Goal: Task Accomplishment & Management: Use online tool/utility

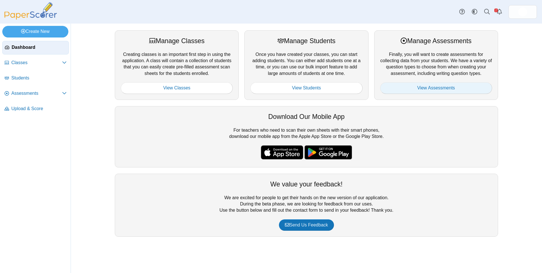
click at [429, 88] on link "View Assessments" at bounding box center [436, 87] width 112 height 11
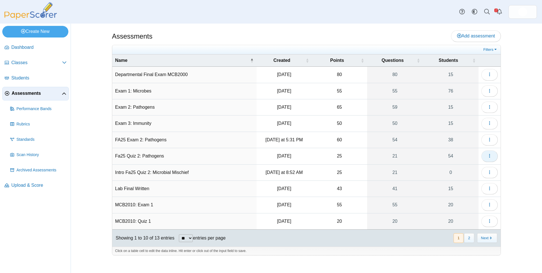
click at [488, 155] on icon "button" at bounding box center [489, 155] width 5 height 5
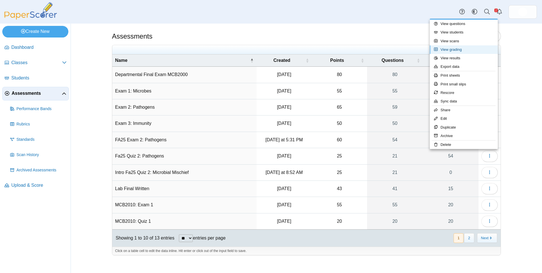
click at [454, 48] on link "View grading" at bounding box center [463, 49] width 68 height 8
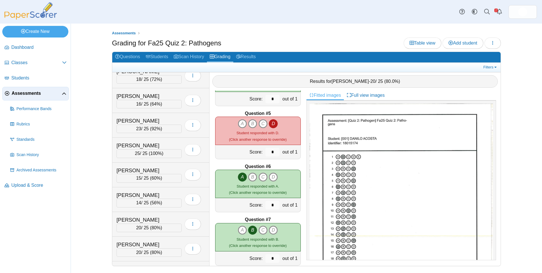
scroll to position [538, 0]
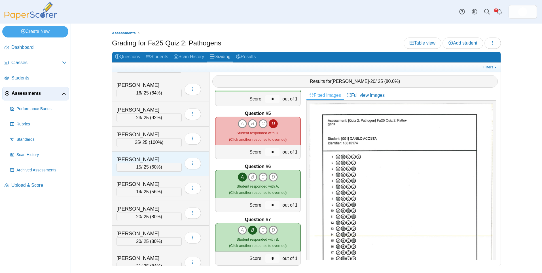
click at [169, 159] on div "[PERSON_NAME]" at bounding box center [144, 159] width 57 height 7
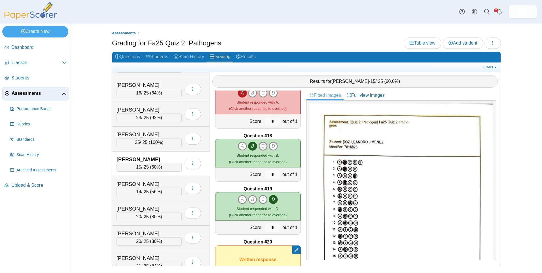
scroll to position [951, 0]
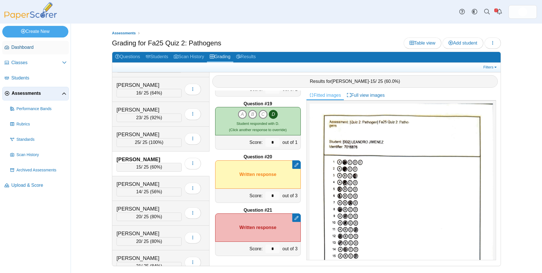
drag, startPoint x: 180, startPoint y: 31, endPoint x: 25, endPoint y: 54, distance: 156.4
click at [25, 54] on link "Dashboard" at bounding box center [35, 48] width 67 height 14
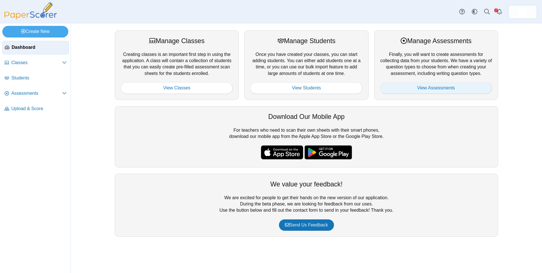
click at [430, 91] on link "View Assessments" at bounding box center [436, 87] width 112 height 11
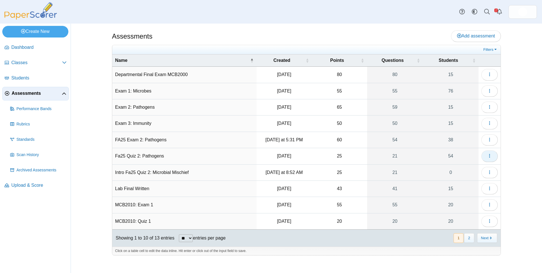
click at [491, 152] on button "button" at bounding box center [489, 155] width 16 height 11
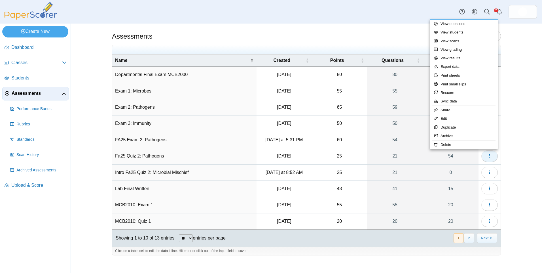
click at [492, 155] on button "button" at bounding box center [489, 155] width 16 height 11
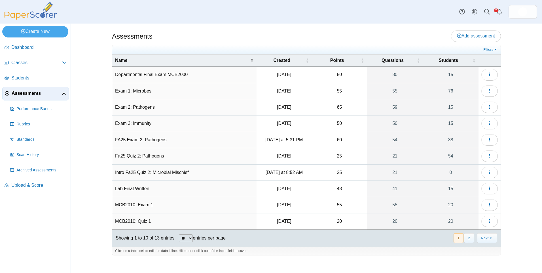
click at [516, 141] on div "Assessments Add assessment 80" at bounding box center [306, 148] width 425 height 249
click at [337, 60] on span "Points" at bounding box center [336, 60] width 45 height 6
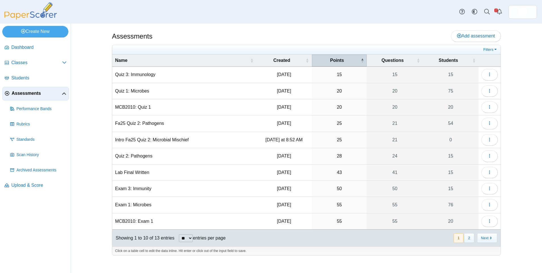
click at [339, 58] on span "Points" at bounding box center [336, 60] width 45 height 6
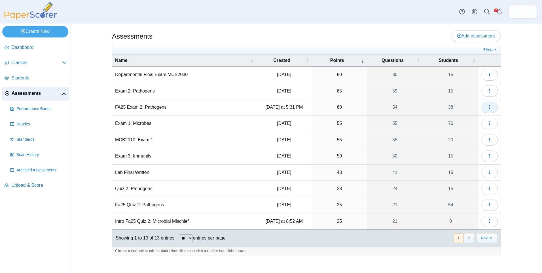
click at [490, 107] on icon "button" at bounding box center [489, 107] width 5 height 5
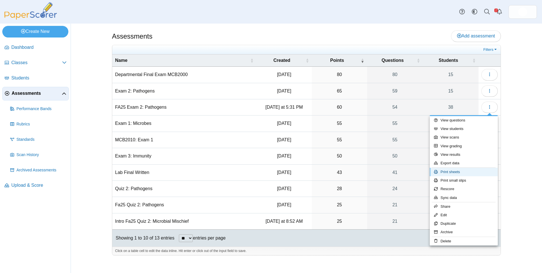
click at [475, 173] on link "Print sheets" at bounding box center [463, 171] width 68 height 8
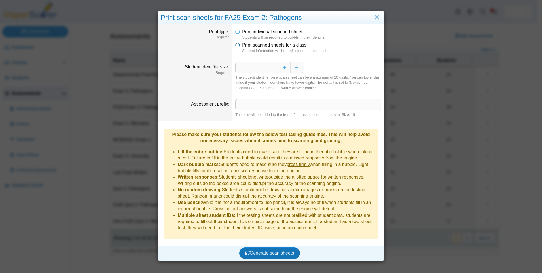
click at [264, 46] on span "Print scanned sheets for a class" at bounding box center [274, 44] width 64 height 5
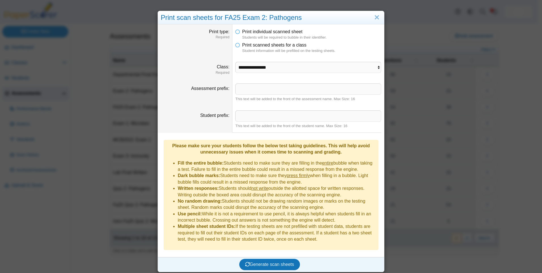
click at [293, 59] on dd "**********" at bounding box center [308, 69] width 152 height 22
click at [293, 67] on select "**********" at bounding box center [308, 67] width 146 height 11
select select "**********"
click at [235, 62] on select "**********" at bounding box center [308, 67] width 146 height 11
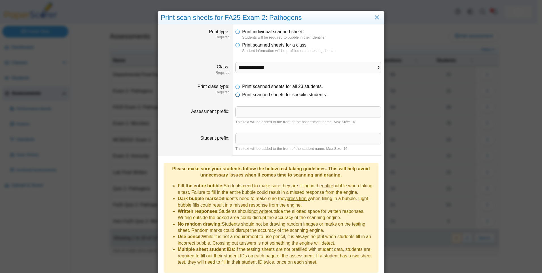
click at [244, 94] on span "Print scanned sheets for specific students." at bounding box center [284, 94] width 85 height 5
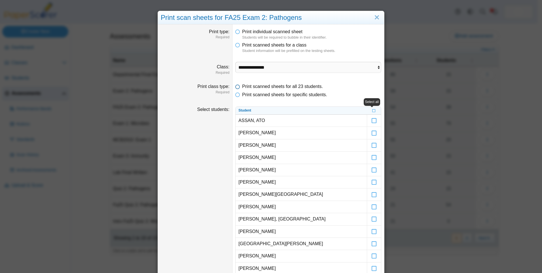
click at [294, 85] on span "Print scanned sheets for all 23 students." at bounding box center [282, 86] width 81 height 5
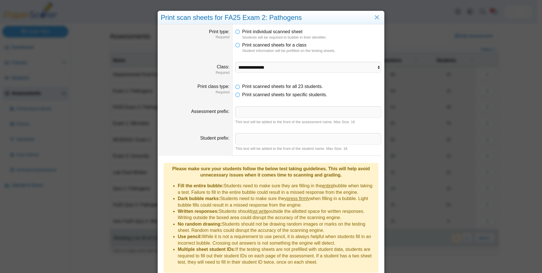
scroll to position [16, 0]
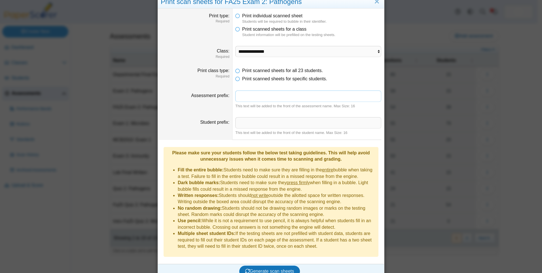
click at [263, 95] on input "Assessment prefix" at bounding box center [308, 95] width 146 height 11
type input "**********"
drag, startPoint x: 246, startPoint y: 121, endPoint x: 241, endPoint y: 124, distance: 5.8
click at [241, 124] on input "***" at bounding box center [308, 122] width 146 height 11
type input "***"
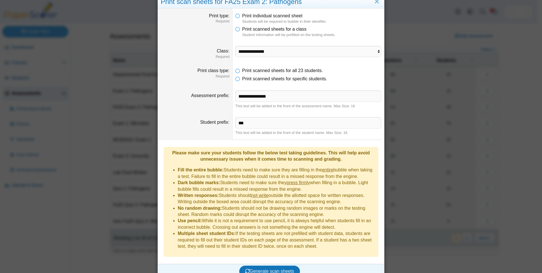
click at [283, 263] on div "Generate scan sheets" at bounding box center [269, 270] width 223 height 15
click at [282, 268] on span "Generate scan sheets" at bounding box center [269, 270] width 49 height 5
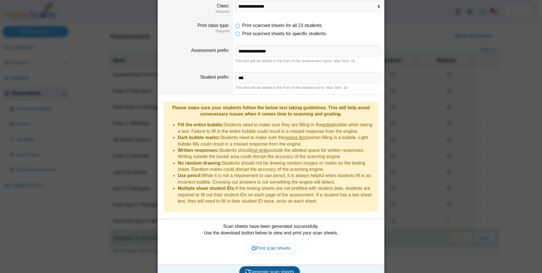
scroll to position [61, 0]
click at [278, 245] on span "Print scan sheets" at bounding box center [270, 247] width 39 height 5
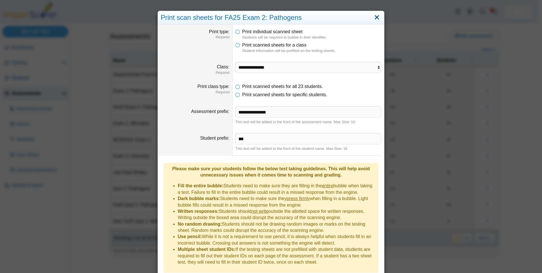
click at [372, 18] on link "Close" at bounding box center [376, 18] width 9 height 10
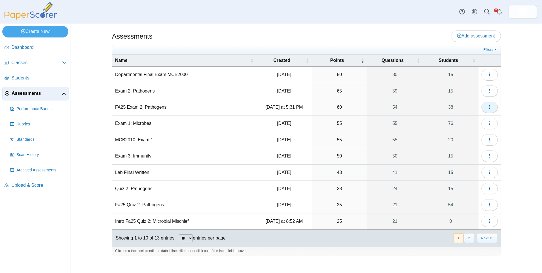
click at [490, 105] on icon "button" at bounding box center [489, 107] width 5 height 5
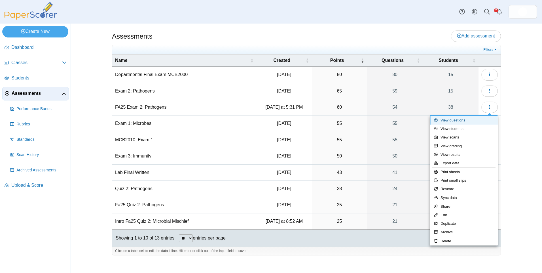
click at [483, 122] on link "View questions" at bounding box center [463, 120] width 68 height 8
click at [448, 121] on link "View questions" at bounding box center [463, 120] width 68 height 8
